Goal: Contribute content

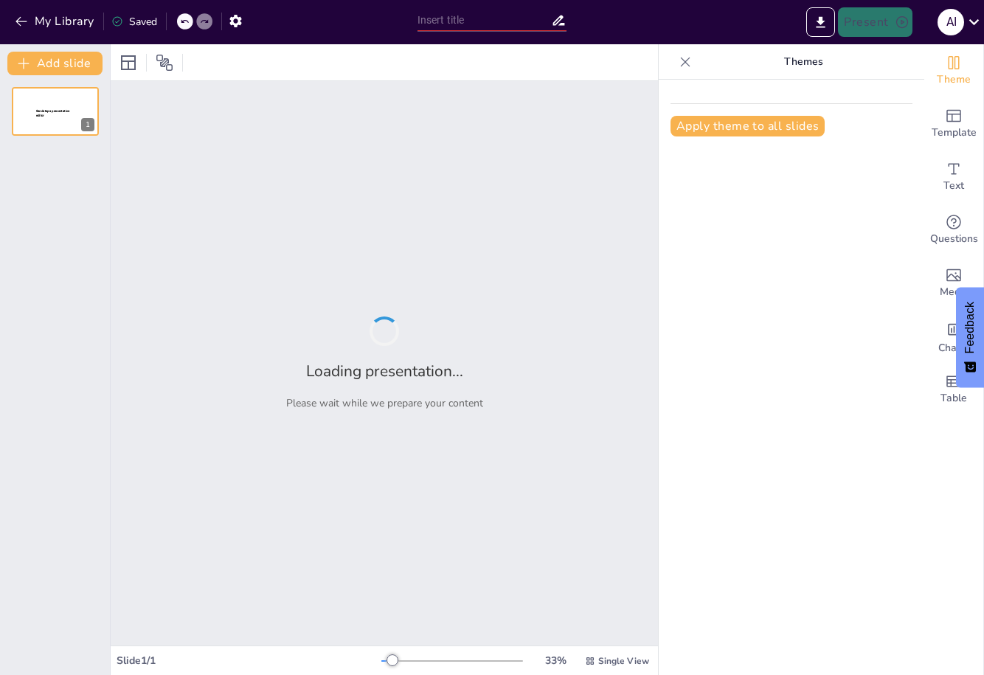
type input "Inducción a Ingenierías UPZMG 2025"
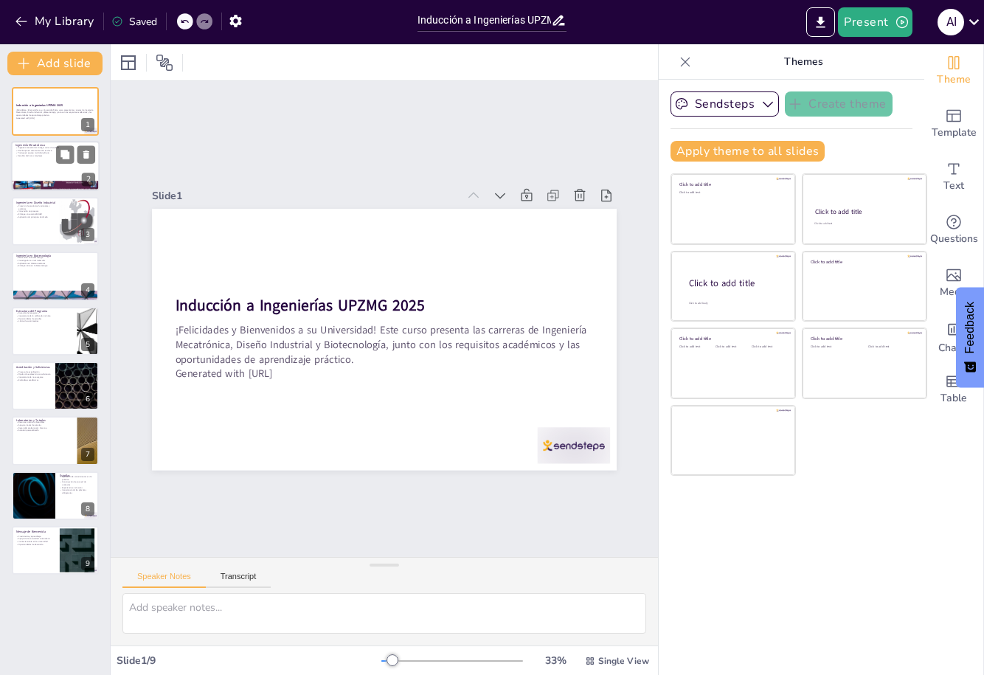
click at [49, 166] on div at bounding box center [55, 167] width 89 height 50
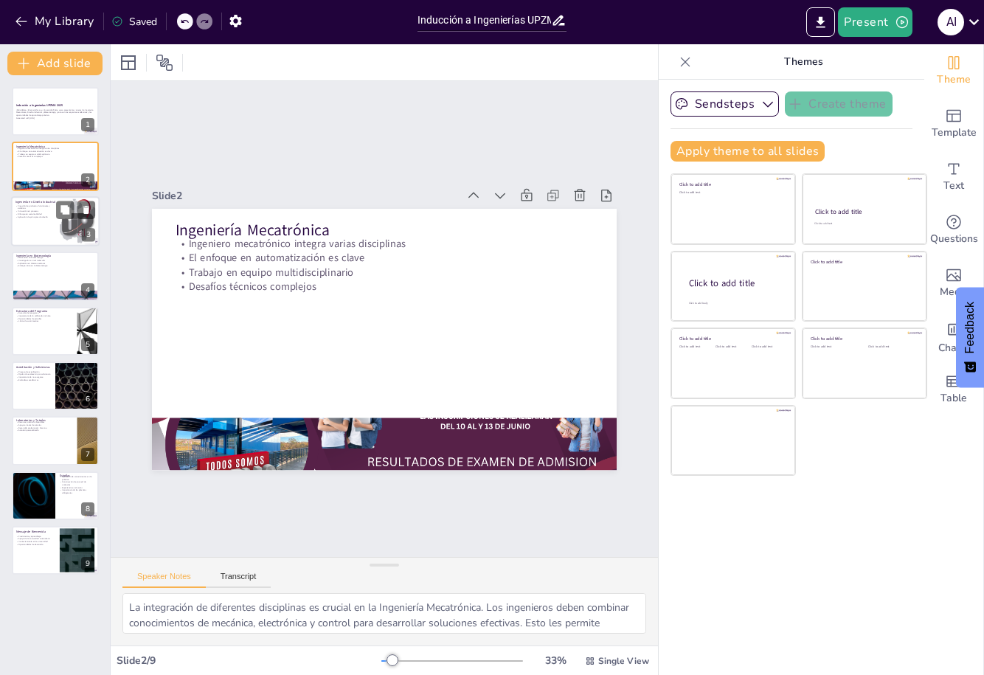
click at [43, 218] on div at bounding box center [55, 221] width 89 height 50
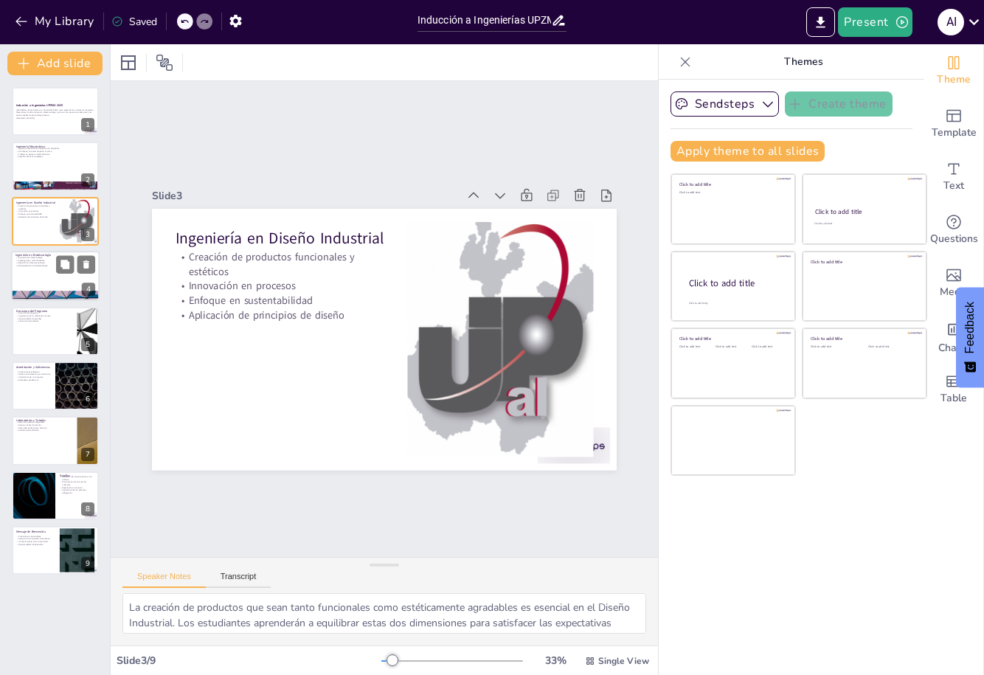
click at [52, 271] on div at bounding box center [55, 276] width 89 height 50
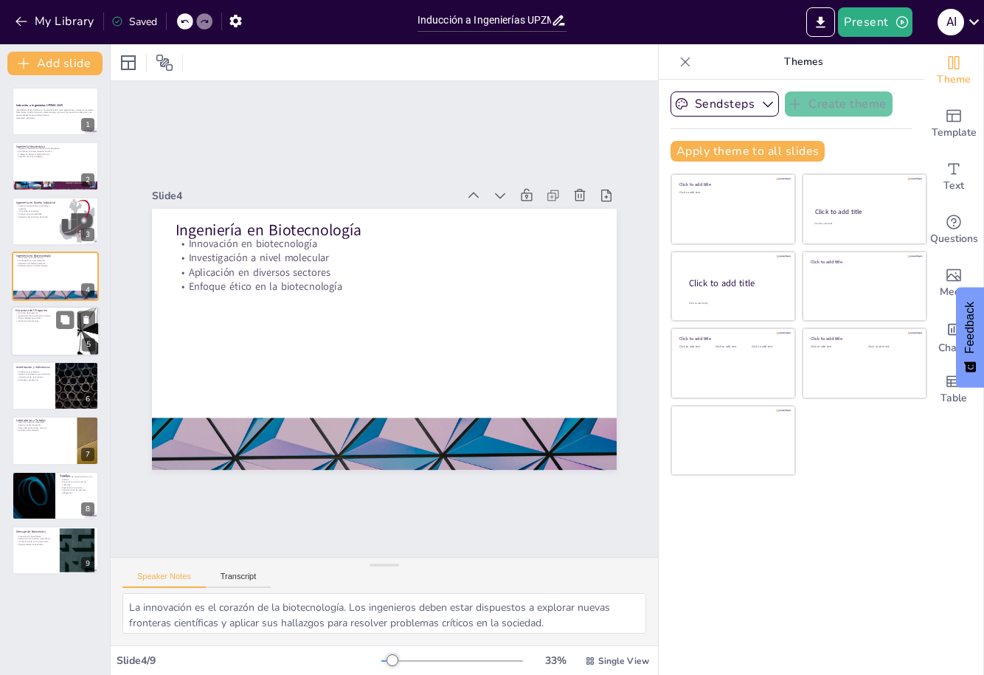
click at [56, 345] on div at bounding box center [55, 331] width 89 height 50
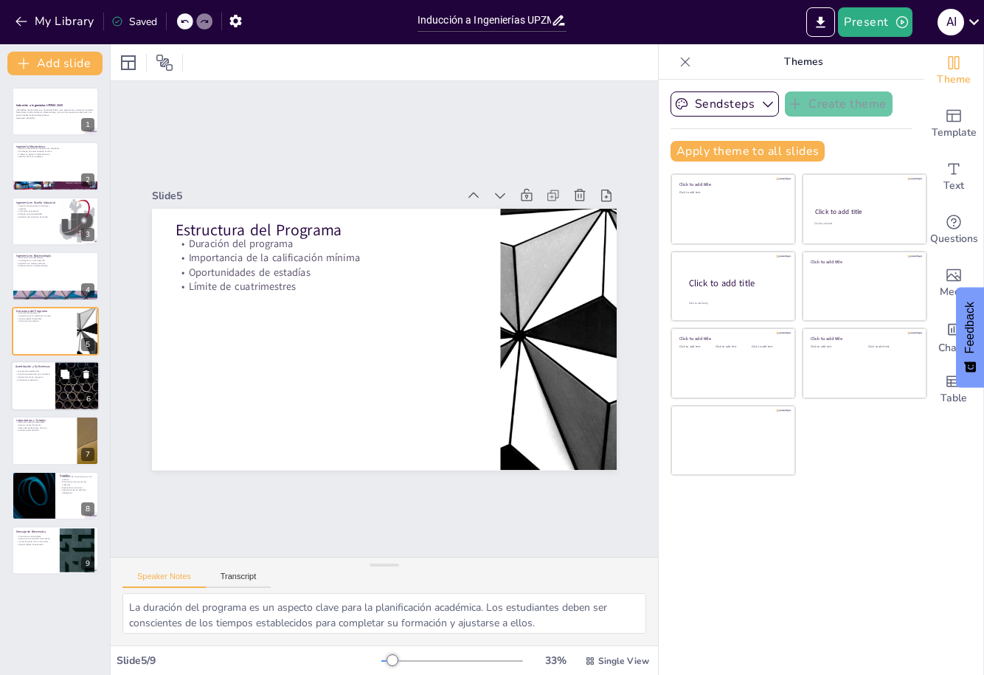
click at [44, 386] on div at bounding box center [55, 386] width 89 height 50
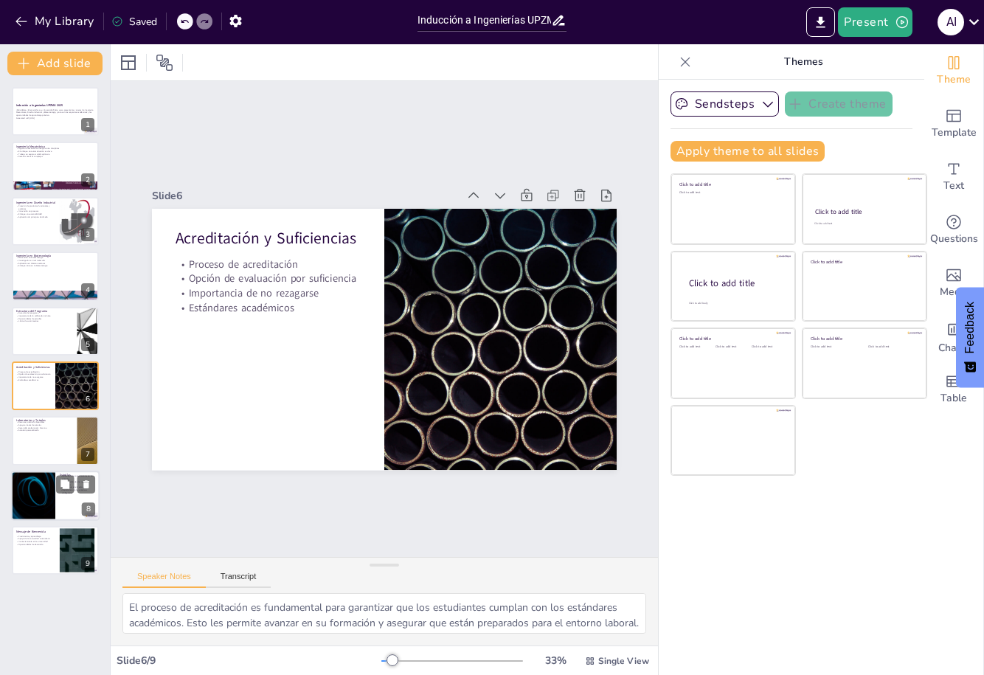
drag, startPoint x: 58, startPoint y: 442, endPoint x: 50, endPoint y: 485, distance: 43.4
click at [58, 442] on div at bounding box center [55, 440] width 87 height 49
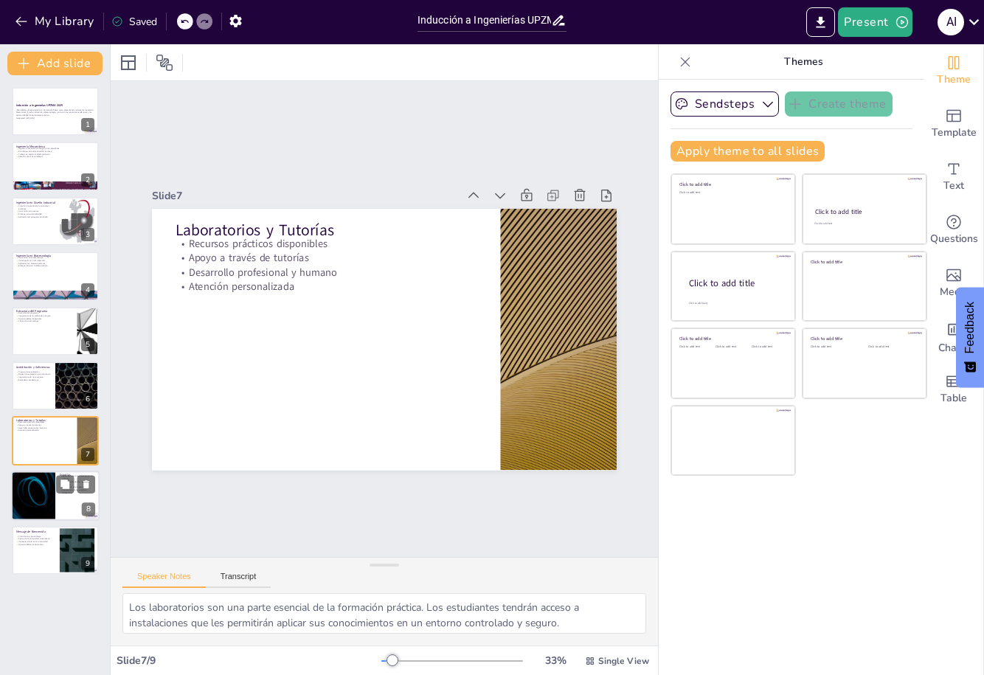
click at [48, 493] on div at bounding box center [33, 496] width 89 height 50
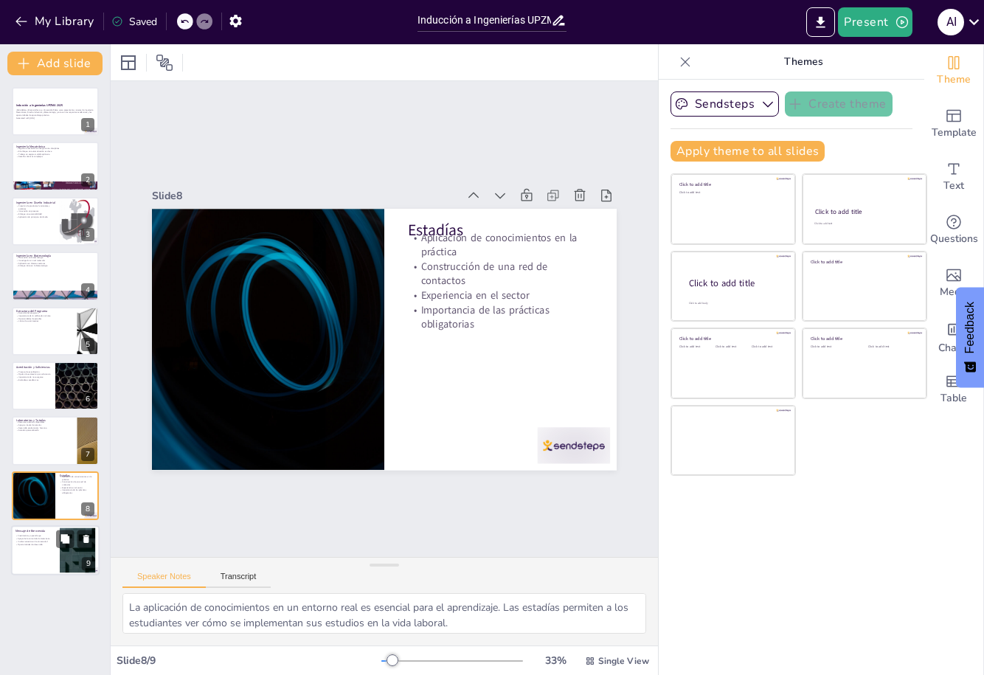
click at [46, 540] on p "Involucramiento en la universidad" at bounding box center [35, 541] width 40 height 3
type textarea "El crecimiento y aprendizaje son fundamentales en la universidad. Los estudiant…"
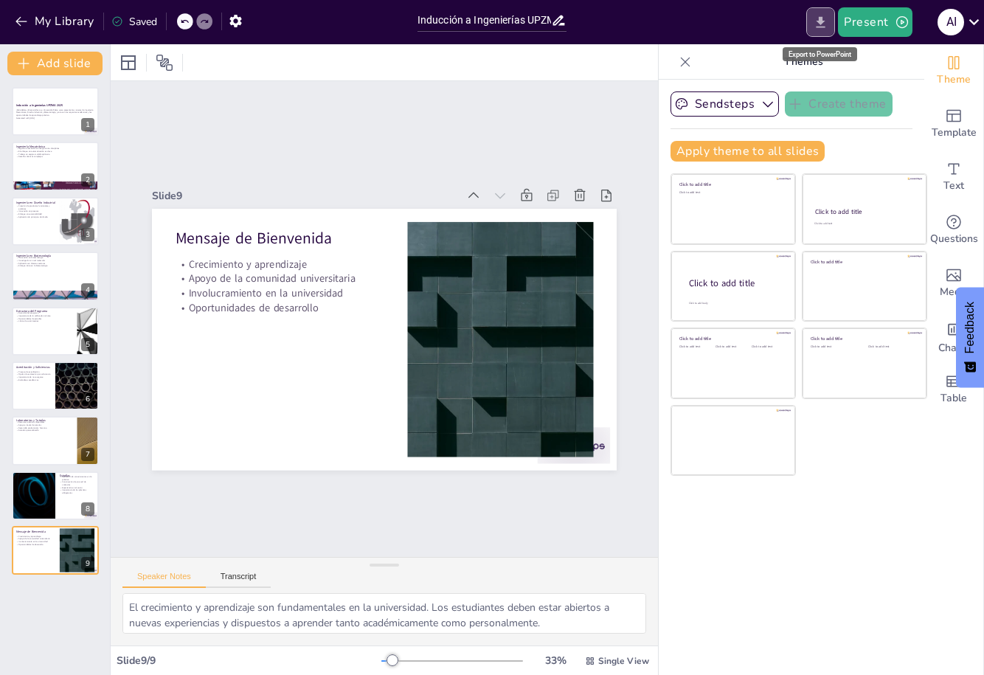
click at [824, 18] on icon "Export to PowerPoint" at bounding box center [820, 22] width 15 height 15
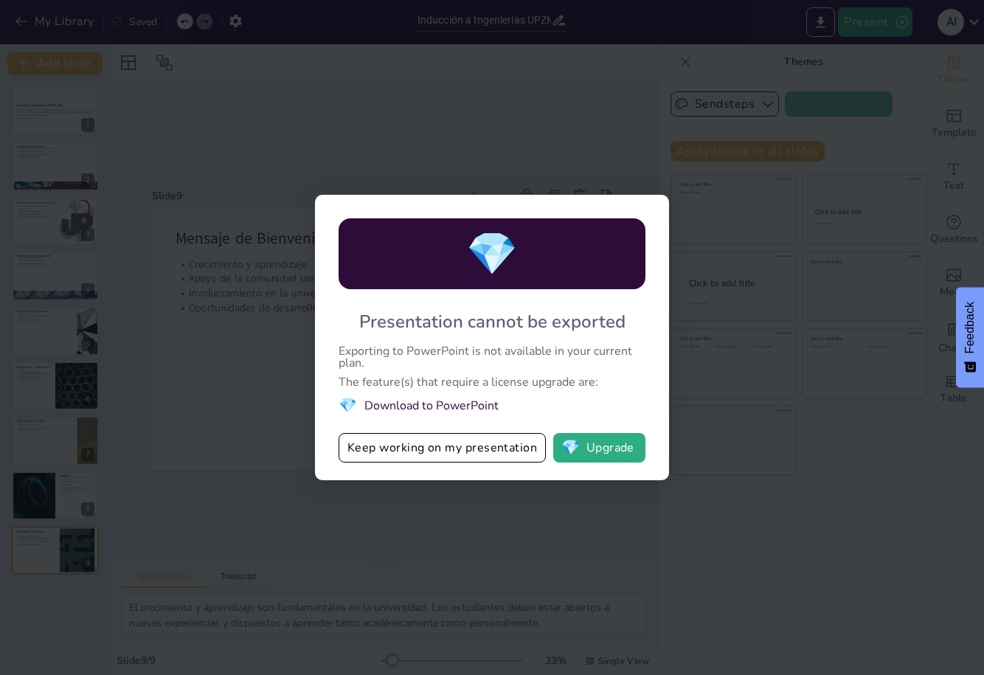
click at [599, 505] on div "💎 Presentation cannot be exported Exporting to PowerPoint is not available in y…" at bounding box center [492, 337] width 984 height 675
click at [527, 457] on button "Keep working on my presentation" at bounding box center [442, 448] width 207 height 30
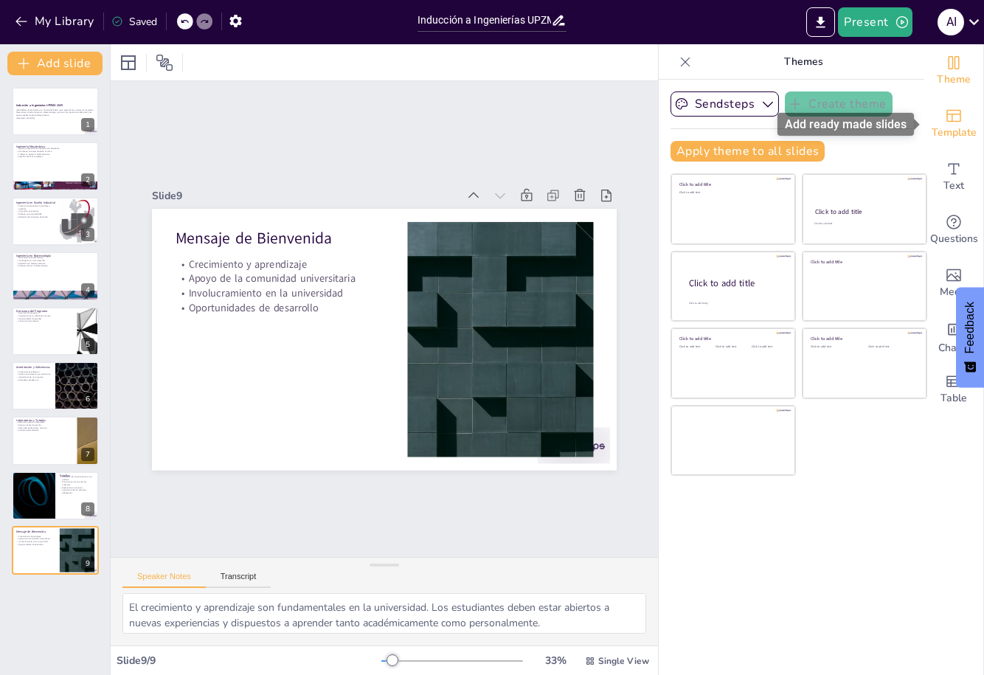
click at [955, 116] on icon "Add ready made slides" at bounding box center [954, 116] width 18 height 18
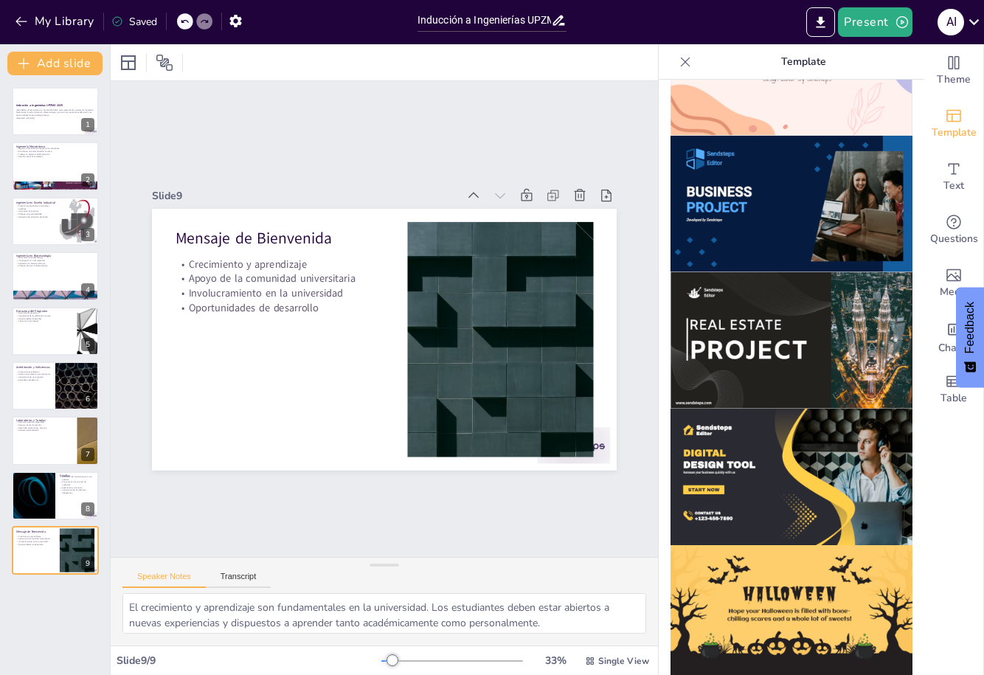
scroll to position [1183, 0]
click at [812, 312] on img at bounding box center [792, 339] width 242 height 136
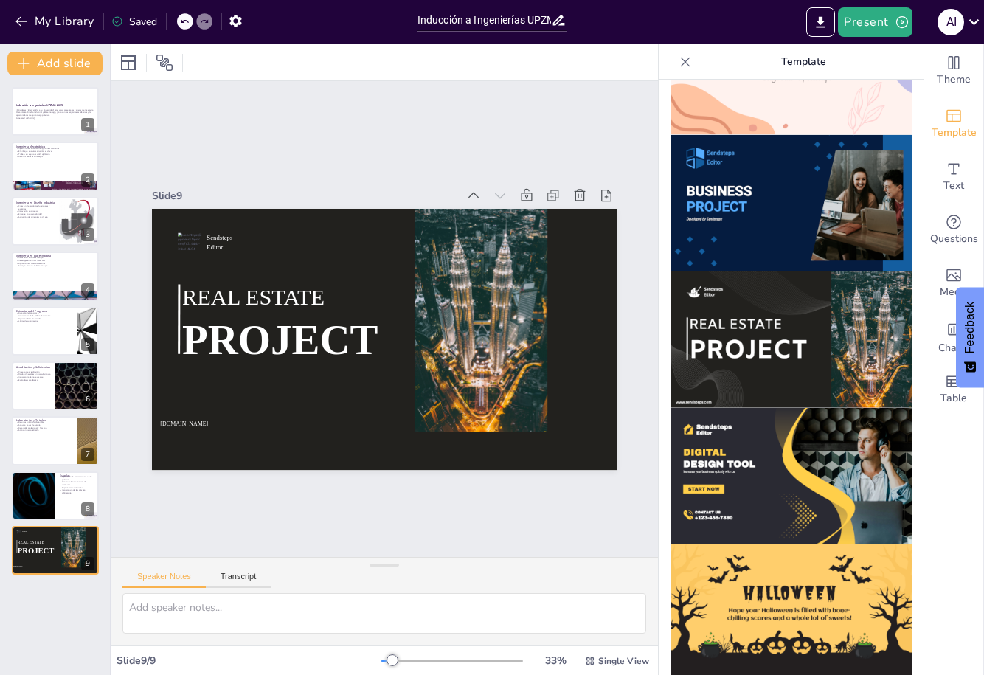
scroll to position [1294, 0]
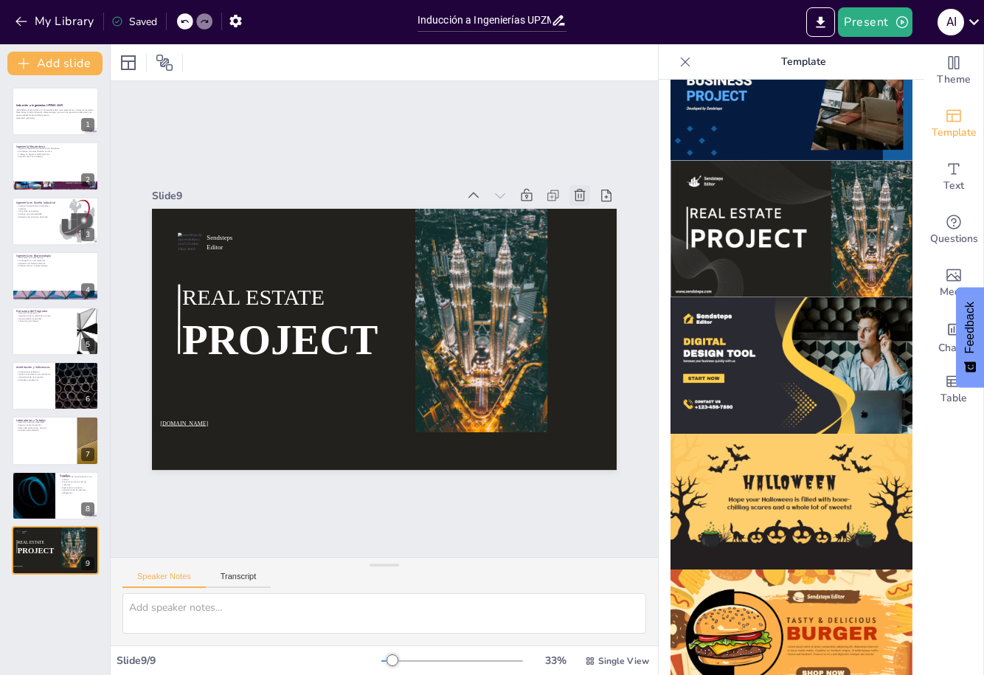
click at [480, 114] on icon at bounding box center [470, 104] width 21 height 21
type textarea "La aplicación de conocimientos en un entorno real es esencial para el aprendiza…"
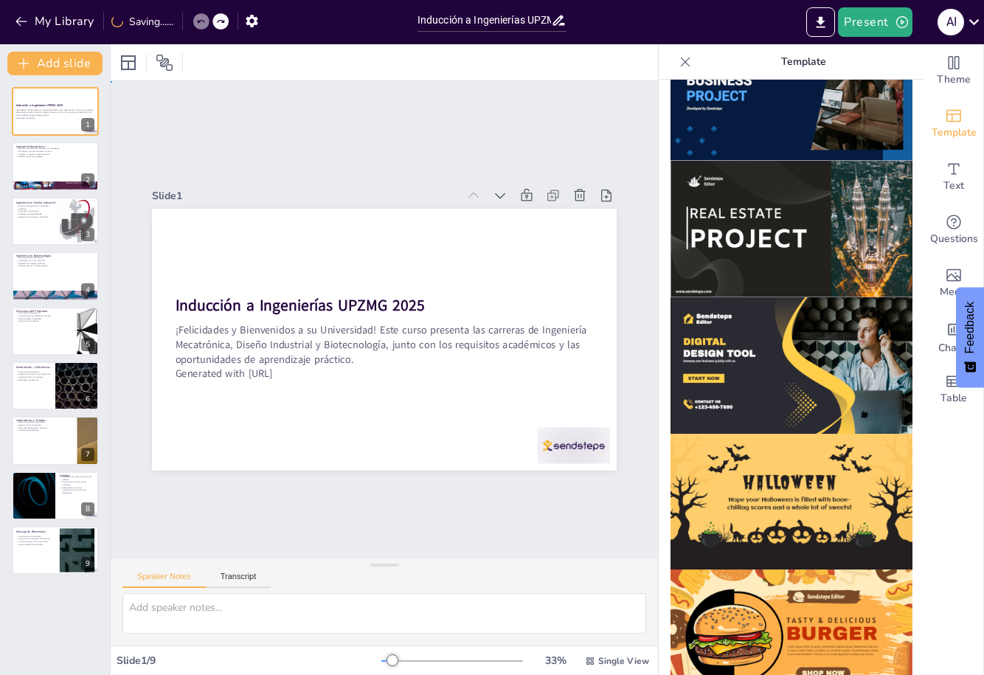
drag, startPoint x: 452, startPoint y: 148, endPoint x: 485, endPoint y: 159, distance: 35.2
click at [688, 62] on icon at bounding box center [685, 62] width 15 height 15
